Goal: Task Accomplishment & Management: Manage account settings

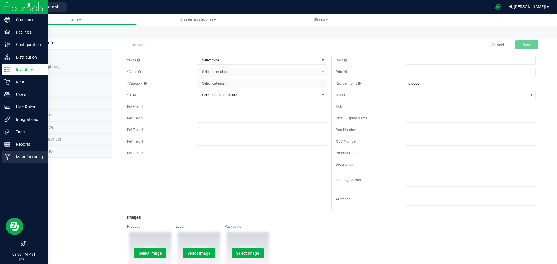
click at [6, 158] on icon at bounding box center [7, 157] width 5 height 6
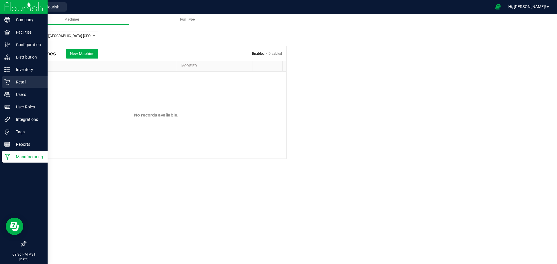
click at [27, 83] on p "Retail" at bounding box center [27, 82] width 35 height 7
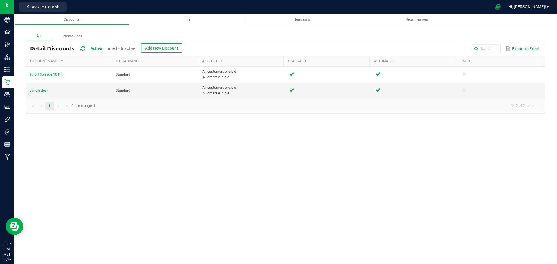
click at [191, 20] on div "Tills" at bounding box center [186, 19] width 105 height 5
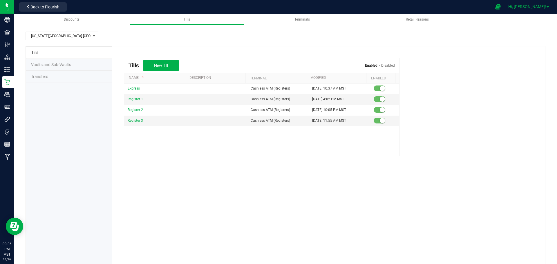
click at [545, 6] on span "Hi, [PERSON_NAME]!" at bounding box center [527, 6] width 38 height 5
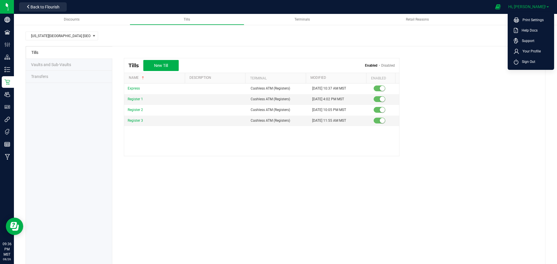
click at [531, 52] on span "Your Profile" at bounding box center [530, 51] width 22 height 6
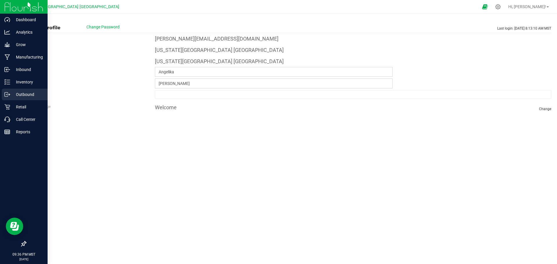
click at [9, 95] on icon at bounding box center [7, 95] width 6 height 6
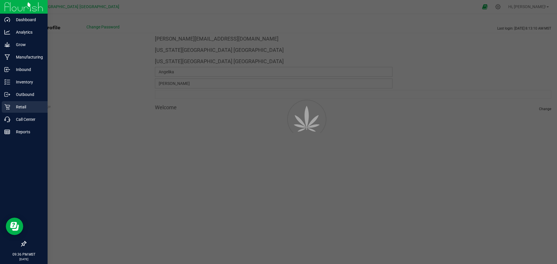
click at [23, 108] on p "Retail" at bounding box center [27, 107] width 35 height 7
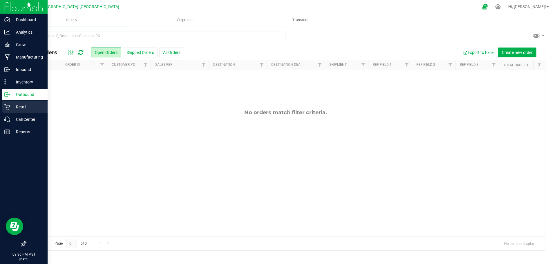
click at [32, 106] on p "Retail" at bounding box center [27, 107] width 35 height 7
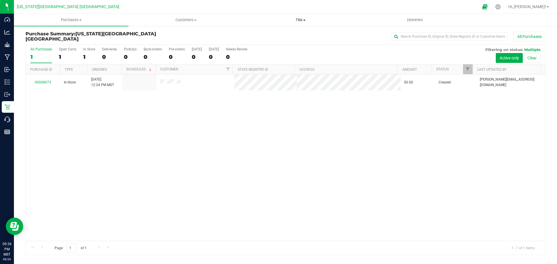
click at [300, 21] on span "Tills" at bounding box center [300, 19] width 114 height 5
click at [271, 35] on span "Manage tills" at bounding box center [262, 34] width 39 height 5
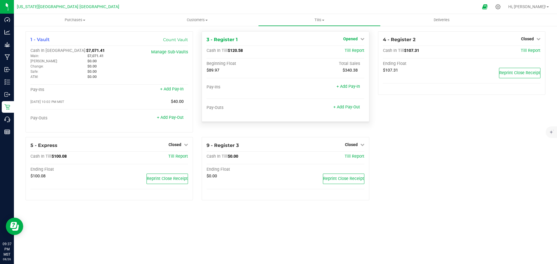
click at [360, 38] on icon at bounding box center [362, 39] width 4 height 4
click at [349, 52] on link "Close Till" at bounding box center [351, 51] width 16 height 5
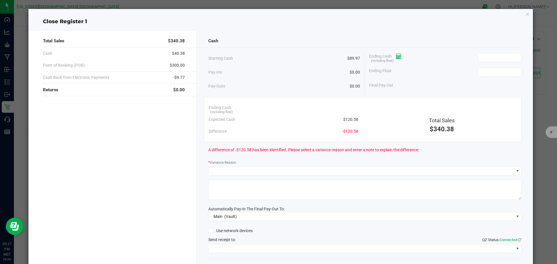
click at [397, 55] on icon at bounding box center [399, 57] width 6 height 4
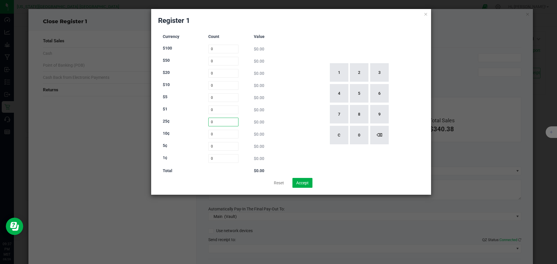
click at [213, 122] on input "0" at bounding box center [223, 122] width 30 height 9
click at [342, 75] on button "1" at bounding box center [339, 72] width 19 height 19
click at [360, 138] on button "0" at bounding box center [359, 135] width 19 height 19
type input "10"
click at [212, 134] on input "0" at bounding box center [223, 134] width 30 height 9
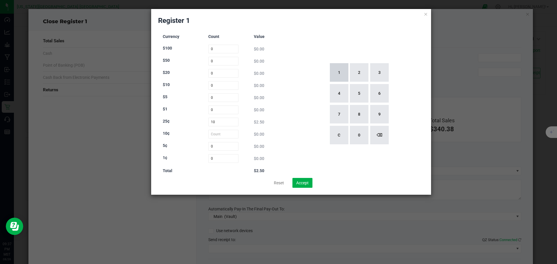
click at [342, 68] on button "1" at bounding box center [339, 72] width 19 height 19
click at [339, 74] on button "1" at bounding box center [339, 72] width 19 height 19
click at [380, 72] on button "3" at bounding box center [379, 72] width 19 height 19
type input "113"
click at [220, 146] on input "0" at bounding box center [223, 146] width 30 height 9
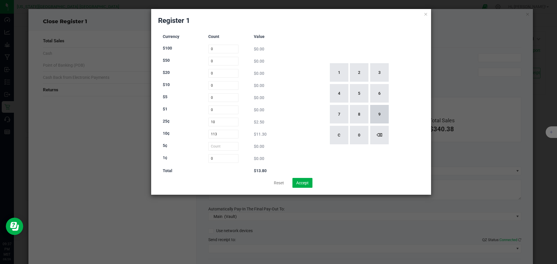
click at [381, 114] on button "9" at bounding box center [379, 114] width 19 height 19
click at [358, 110] on button "8" at bounding box center [359, 114] width 19 height 19
type input "98"
click at [222, 160] on input "0" at bounding box center [223, 158] width 30 height 9
click at [351, 114] on button "8" at bounding box center [359, 114] width 19 height 19
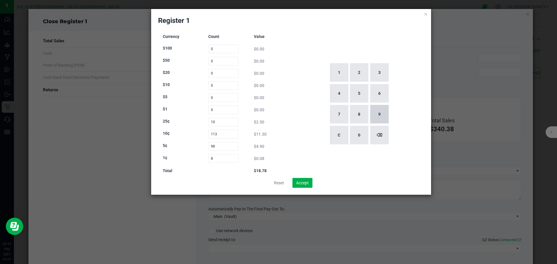
click at [386, 115] on button "9" at bounding box center [379, 114] width 19 height 19
type input "89"
click at [225, 111] on input "0" at bounding box center [223, 110] width 30 height 9
click at [341, 70] on button "1" at bounding box center [339, 72] width 19 height 19
type input "1"
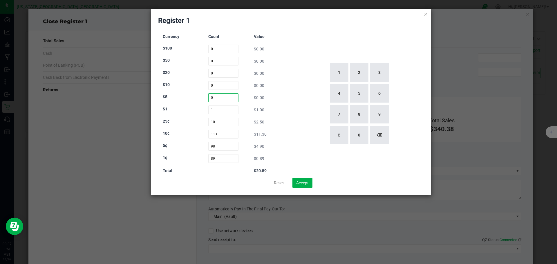
click at [231, 97] on input "0" at bounding box center [223, 97] width 30 height 9
click at [339, 78] on button "1" at bounding box center [339, 72] width 19 height 19
click at [354, 76] on button "2" at bounding box center [359, 72] width 19 height 19
type input "12"
click at [223, 86] on input "0" at bounding box center [223, 85] width 30 height 9
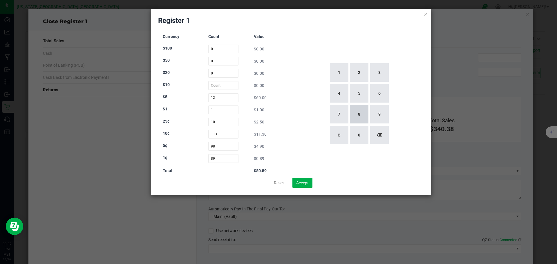
click at [360, 115] on button "8" at bounding box center [359, 114] width 19 height 19
type input "8"
click at [381, 135] on button "⌫" at bounding box center [379, 135] width 19 height 19
click at [363, 78] on button "2" at bounding box center [359, 72] width 19 height 19
type input "2"
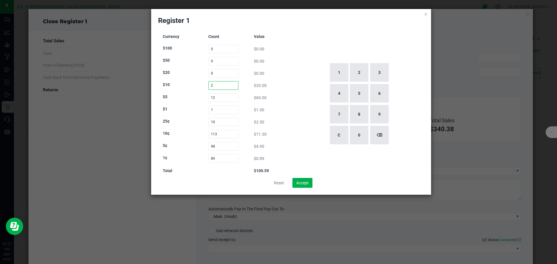
click at [218, 84] on input "2" at bounding box center [223, 85] width 30 height 9
click at [229, 72] on input "0" at bounding box center [223, 73] width 30 height 9
click at [340, 68] on button "1" at bounding box center [339, 72] width 19 height 19
type input "1"
click at [298, 48] on div "1 2 3 4 5 6 7 8 9 C 0 ⌫" at bounding box center [358, 104] width 131 height 148
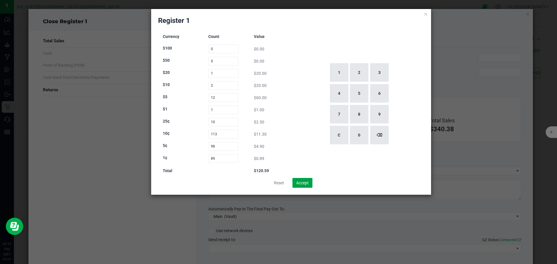
click at [305, 188] on button "Accept" at bounding box center [302, 183] width 20 height 10
type input "$120.59"
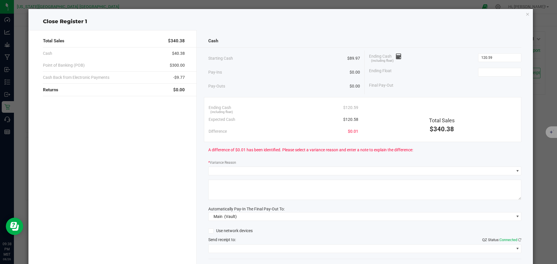
type input "$120.59"
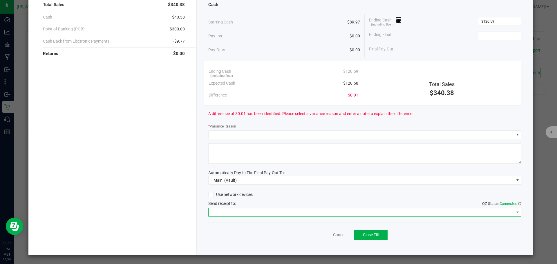
click at [220, 212] on span at bounding box center [361, 213] width 305 height 8
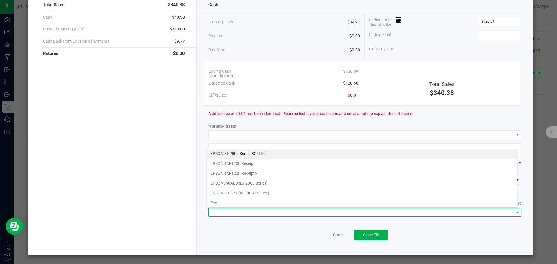
scroll to position [9, 310]
click at [240, 174] on Receipt5 "EPSON TM-T20II Receipt5" at bounding box center [362, 173] width 310 height 10
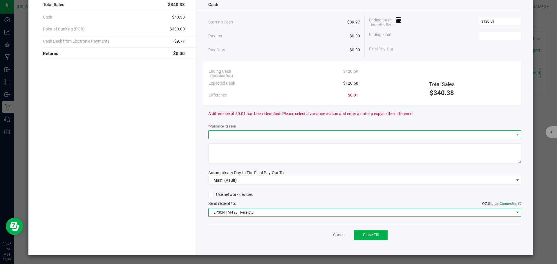
click at [302, 131] on span at bounding box center [361, 135] width 305 height 8
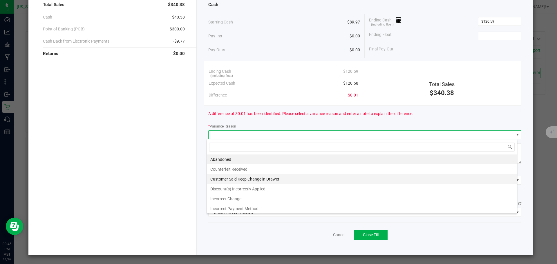
click at [280, 180] on li "Customer Said Keep Change in Drawer" at bounding box center [362, 179] width 310 height 10
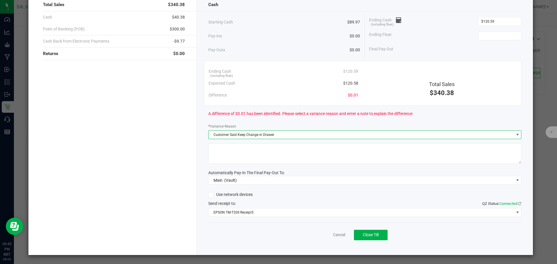
click at [300, 160] on textarea at bounding box center [364, 154] width 313 height 20
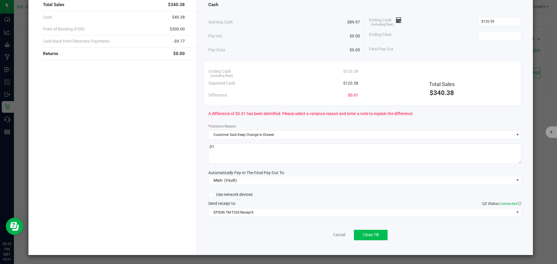
type textarea ".01"
click at [374, 237] on span "Close Till" at bounding box center [371, 235] width 16 height 5
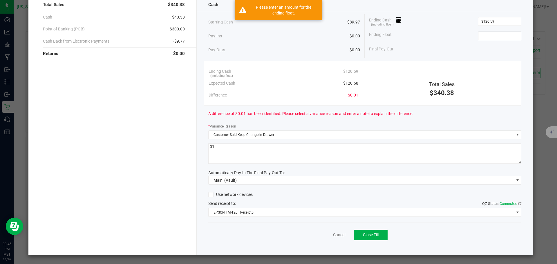
click at [503, 37] on input at bounding box center [499, 36] width 43 height 8
click at [487, 37] on input at bounding box center [499, 36] width 43 height 8
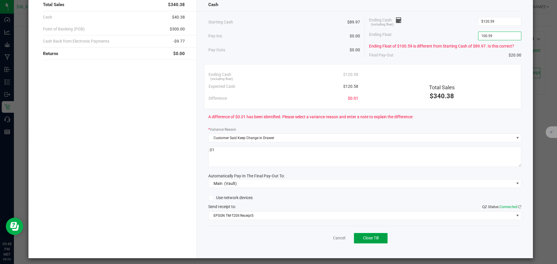
click at [371, 239] on span "Close Till" at bounding box center [371, 238] width 16 height 5
type input "$100.59"
click at [393, 239] on span "Reprint Closing Receipt" at bounding box center [380, 238] width 41 height 5
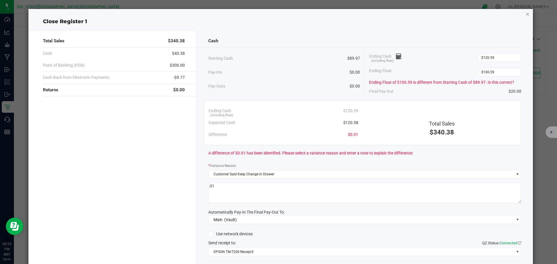
click at [525, 12] on icon "button" at bounding box center [527, 13] width 4 height 7
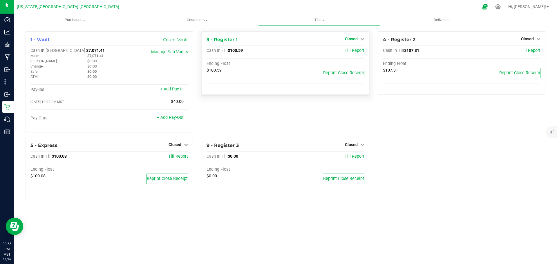
click at [356, 40] on span "Closed" at bounding box center [351, 39] width 13 height 5
click at [354, 51] on link "Open Till" at bounding box center [350, 51] width 15 height 5
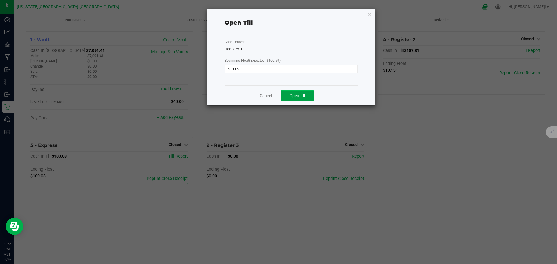
click at [301, 99] on button "Open Till" at bounding box center [296, 95] width 33 height 10
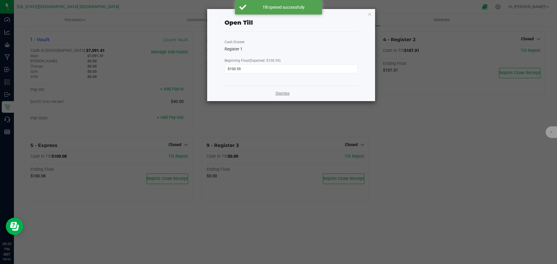
click at [279, 96] on link "Dismiss" at bounding box center [283, 93] width 14 height 6
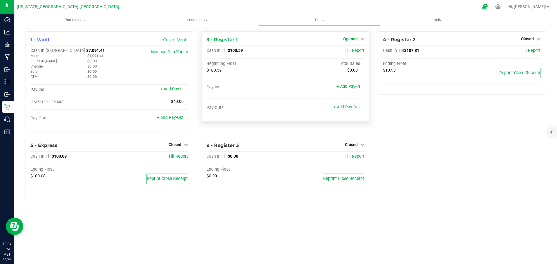
click at [357, 38] on span "Opened" at bounding box center [350, 39] width 15 height 5
click at [357, 49] on link "Close Till" at bounding box center [351, 51] width 16 height 5
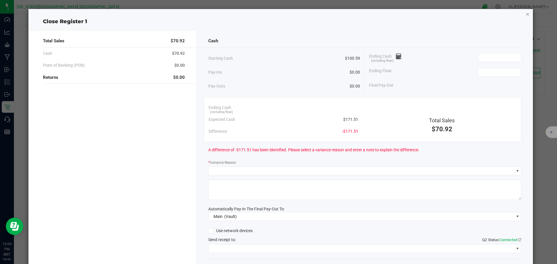
click at [525, 15] on icon "button" at bounding box center [527, 13] width 4 height 7
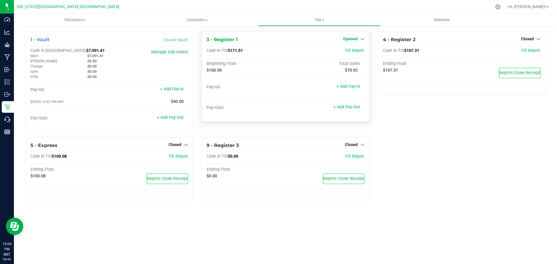
click at [362, 39] on icon at bounding box center [362, 39] width 4 height 4
click at [356, 49] on link "Close Till" at bounding box center [351, 51] width 16 height 5
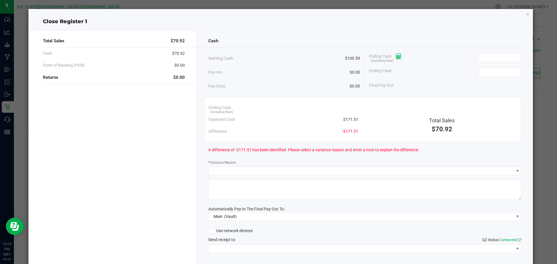
click at [399, 56] on icon at bounding box center [399, 57] width 6 height 4
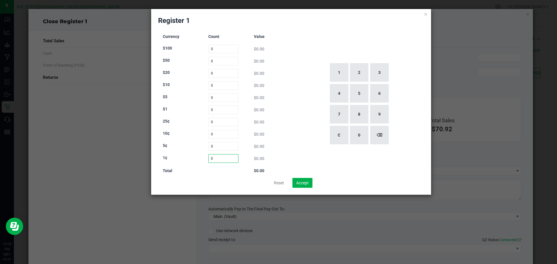
click at [217, 160] on input "0" at bounding box center [223, 158] width 30 height 9
click at [378, 69] on button "3" at bounding box center [379, 72] width 19 height 19
click at [334, 70] on button "1" at bounding box center [339, 72] width 19 height 19
click at [387, 133] on button "⌫" at bounding box center [379, 135] width 19 height 19
type input "3"
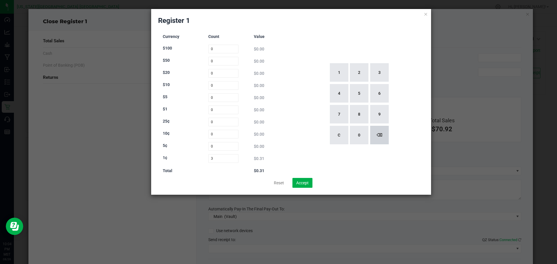
click at [380, 132] on button "⌫" at bounding box center [379, 135] width 19 height 19
click at [382, 132] on button "⌫" at bounding box center [379, 135] width 19 height 19
click at [377, 115] on button "9" at bounding box center [379, 114] width 19 height 19
click at [336, 74] on button "1" at bounding box center [339, 72] width 19 height 19
type input "91"
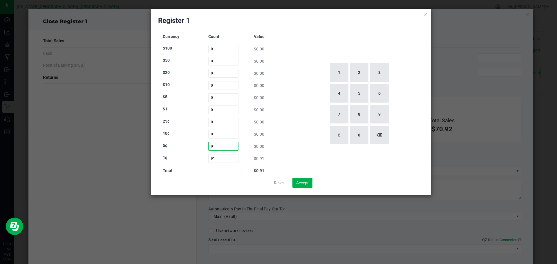
click at [224, 146] on input "0" at bounding box center [223, 146] width 30 height 9
click at [379, 116] on button "9" at bounding box center [379, 114] width 19 height 19
click at [358, 116] on button "8" at bounding box center [359, 114] width 19 height 19
type input "98"
click at [222, 135] on input "0" at bounding box center [223, 134] width 30 height 9
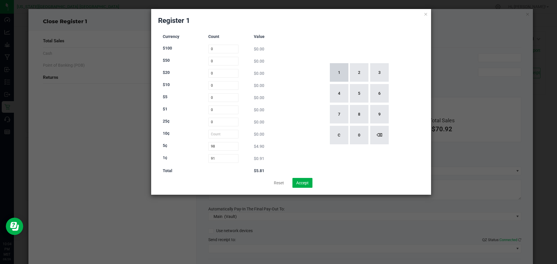
click at [334, 73] on button "1" at bounding box center [339, 72] width 19 height 19
click at [337, 74] on button "1" at bounding box center [339, 72] width 19 height 19
click at [381, 74] on button "3" at bounding box center [379, 72] width 19 height 19
type input "113"
click at [226, 121] on input "0" at bounding box center [223, 122] width 30 height 9
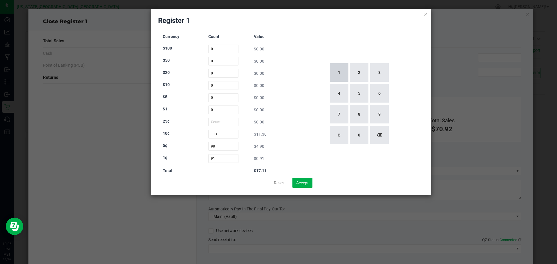
click at [334, 73] on button "1" at bounding box center [339, 72] width 19 height 19
click at [363, 135] on button "0" at bounding box center [359, 135] width 19 height 19
type input "10"
click at [286, 125] on div "Currency Count Value $100 0 $0.00 $50 0 $0.00 $20 0 $0.00 $10 0 $0.00 $5 0 $0.0…" at bounding box center [223, 104] width 131 height 148
click at [226, 119] on input "10" at bounding box center [223, 122] width 30 height 9
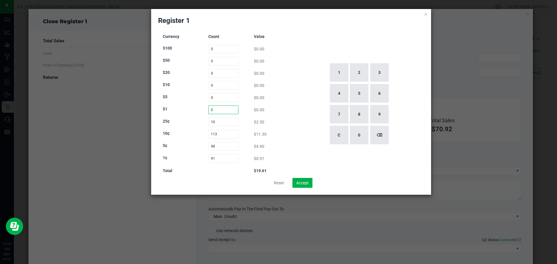
click at [229, 110] on input "0" at bounding box center [223, 110] width 30 height 9
click at [358, 73] on button "2" at bounding box center [359, 72] width 19 height 19
type input "2"
click at [226, 97] on input "0" at bounding box center [223, 97] width 30 height 9
click at [336, 70] on button "1" at bounding box center [339, 72] width 19 height 19
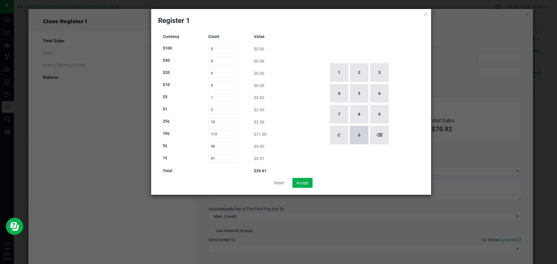
click at [361, 139] on button "0" at bounding box center [359, 135] width 19 height 19
type input "10"
click at [225, 86] on input "0" at bounding box center [223, 85] width 30 height 9
click at [363, 71] on button "2" at bounding box center [359, 72] width 19 height 19
type input "2"
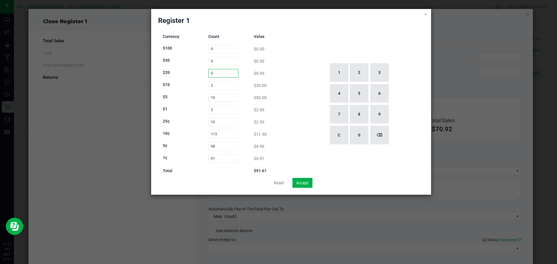
click at [223, 73] on input "0" at bounding box center [223, 73] width 30 height 9
click at [342, 93] on button "4" at bounding box center [339, 93] width 19 height 19
type input "4"
click at [290, 89] on div "Currency Count Value $100 0 $0.00 $50 0 $0.00 $20 4 $80.00 $10 2 $20.00 $5 10 $…" at bounding box center [291, 104] width 266 height 148
click at [305, 181] on button "Accept" at bounding box center [302, 183] width 20 height 10
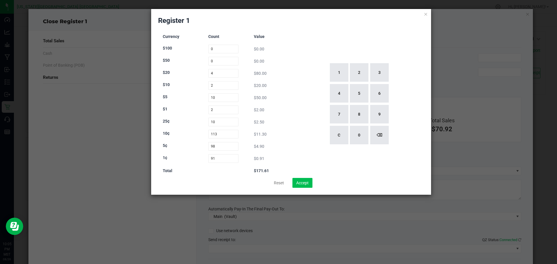
type input "$171.61"
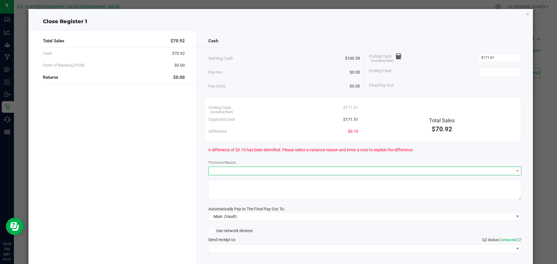
click at [230, 172] on span at bounding box center [361, 171] width 305 height 8
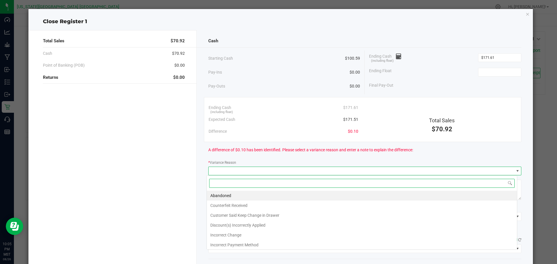
scroll to position [9, 310]
click at [233, 214] on li "Customer Said Keep Change in Drawer" at bounding box center [362, 216] width 310 height 10
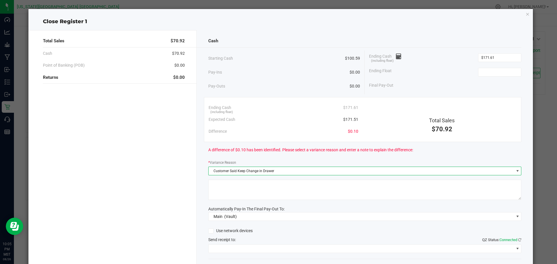
click at [232, 186] on textarea at bounding box center [364, 190] width 313 height 20
type textarea ".10"
click at [320, 153] on span "A difference of $0.10 has been identified. Please select a variance reason and …" at bounding box center [310, 150] width 205 height 6
click at [490, 76] on input at bounding box center [499, 72] width 43 height 8
click at [493, 71] on input at bounding box center [499, 72] width 43 height 8
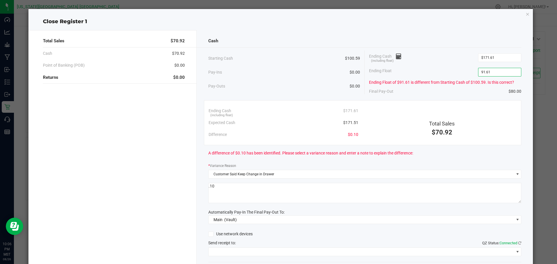
scroll to position [39, 0]
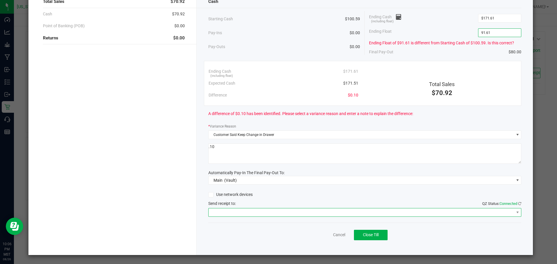
click at [256, 214] on span at bounding box center [361, 213] width 305 height 8
type input "$91.61"
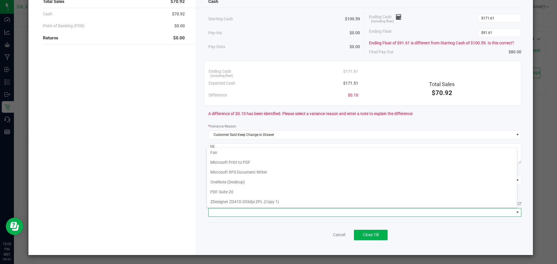
scroll to position [0, 0]
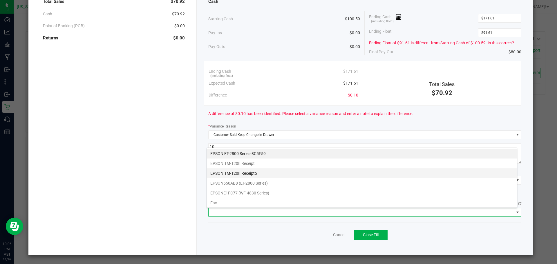
click at [255, 171] on Receipt5 "EPSON TM-T20II Receipt5" at bounding box center [362, 173] width 310 height 10
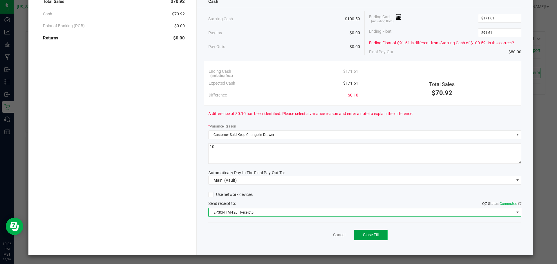
click at [363, 237] on span "Close Till" at bounding box center [371, 235] width 16 height 5
click at [363, 237] on span "Reprint Closing Receipt" at bounding box center [380, 235] width 41 height 5
click at [382, 237] on span "Reprint Closing Receipt" at bounding box center [380, 235] width 41 height 5
